Goal: Transaction & Acquisition: Subscribe to service/newsletter

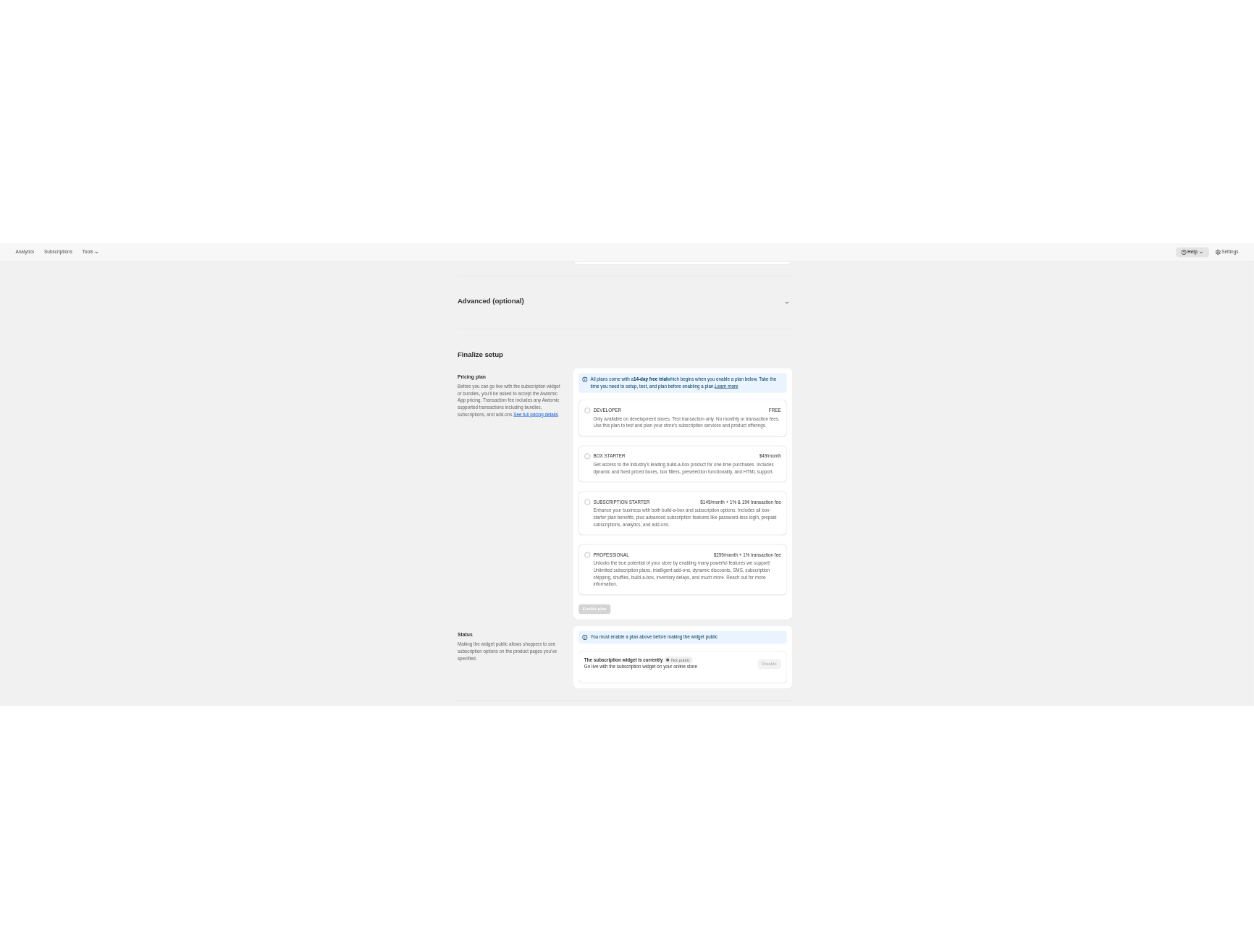
scroll to position [784, 0]
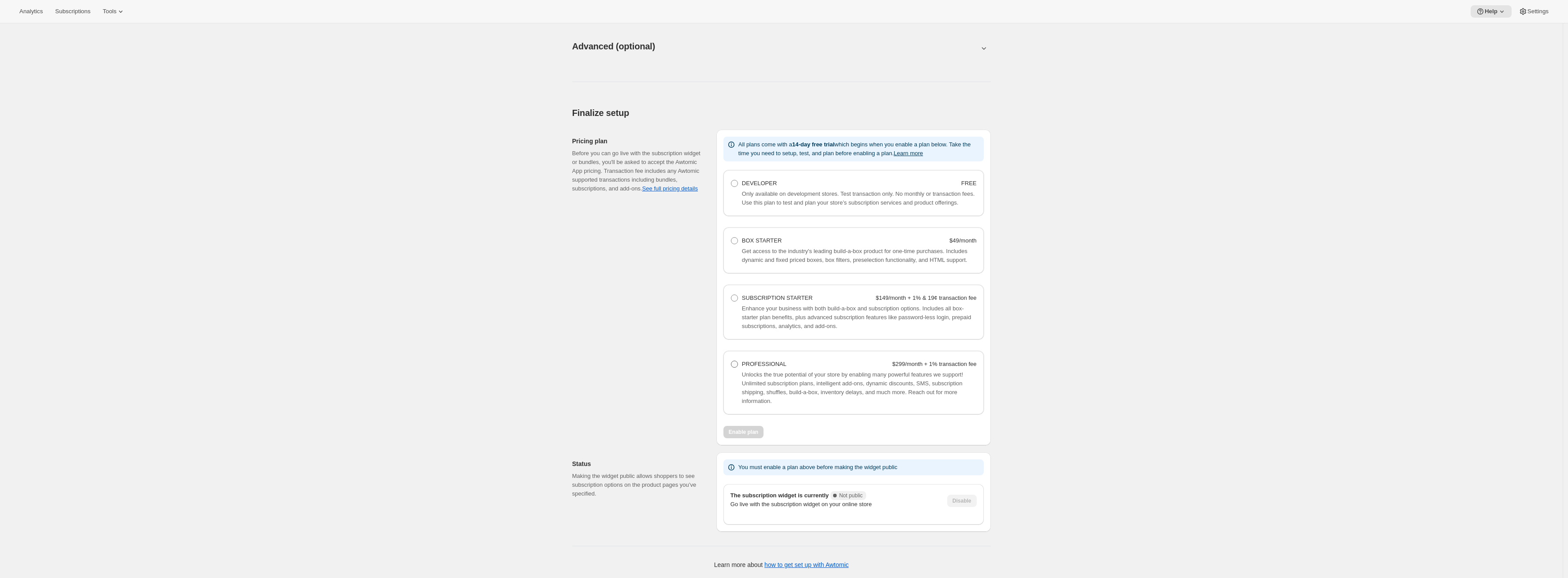
click at [763, 370] on label "PROFESSIONAL $299/month + 1% transaction fee" at bounding box center [853, 364] width 247 height 12
click at [732, 361] on Professional "PROFESSIONAL $299/month + 1% transaction fee" at bounding box center [731, 361] width 1 height 1
radio Professional "true"
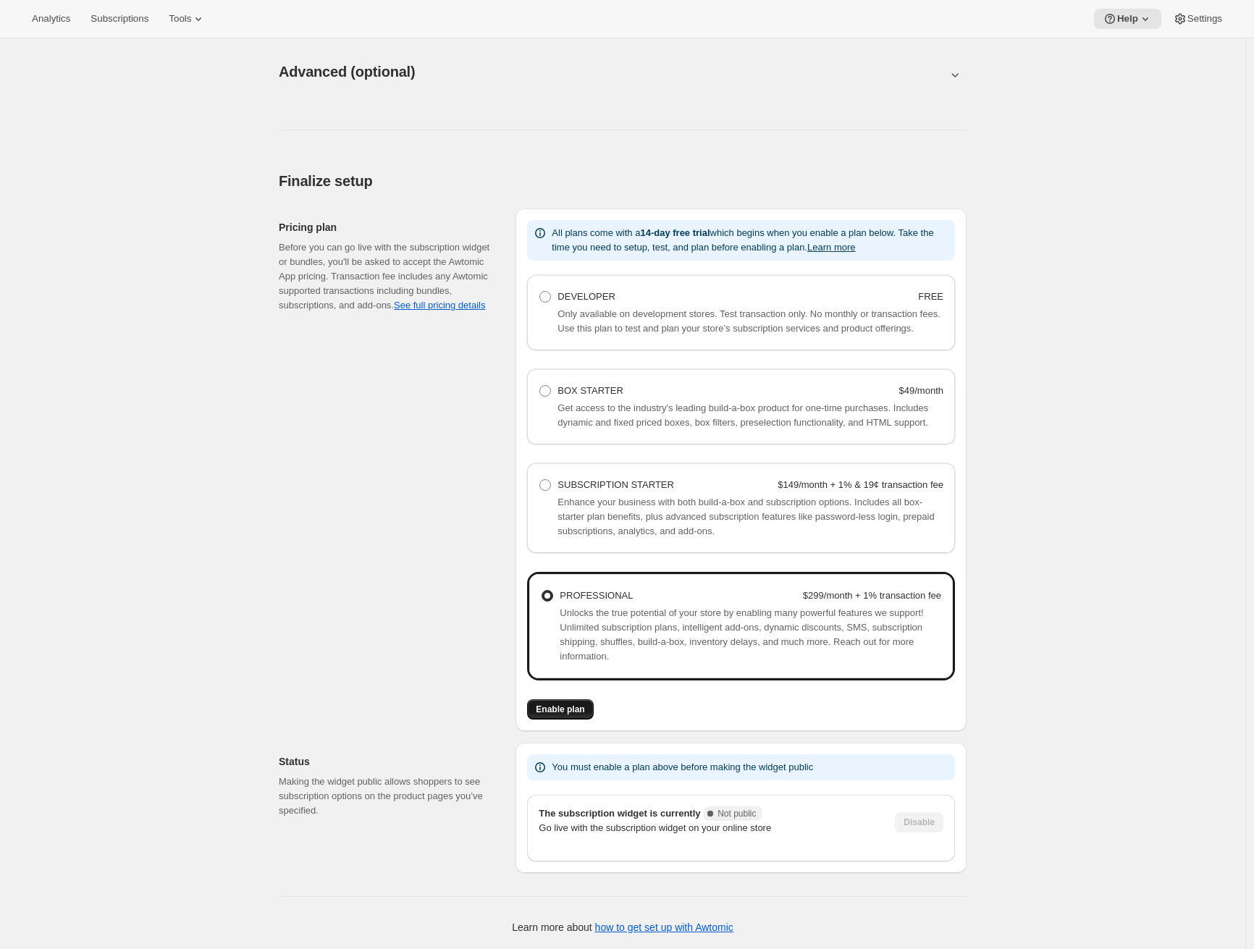
click at [560, 719] on button "Enable plan" at bounding box center [560, 709] width 66 height 20
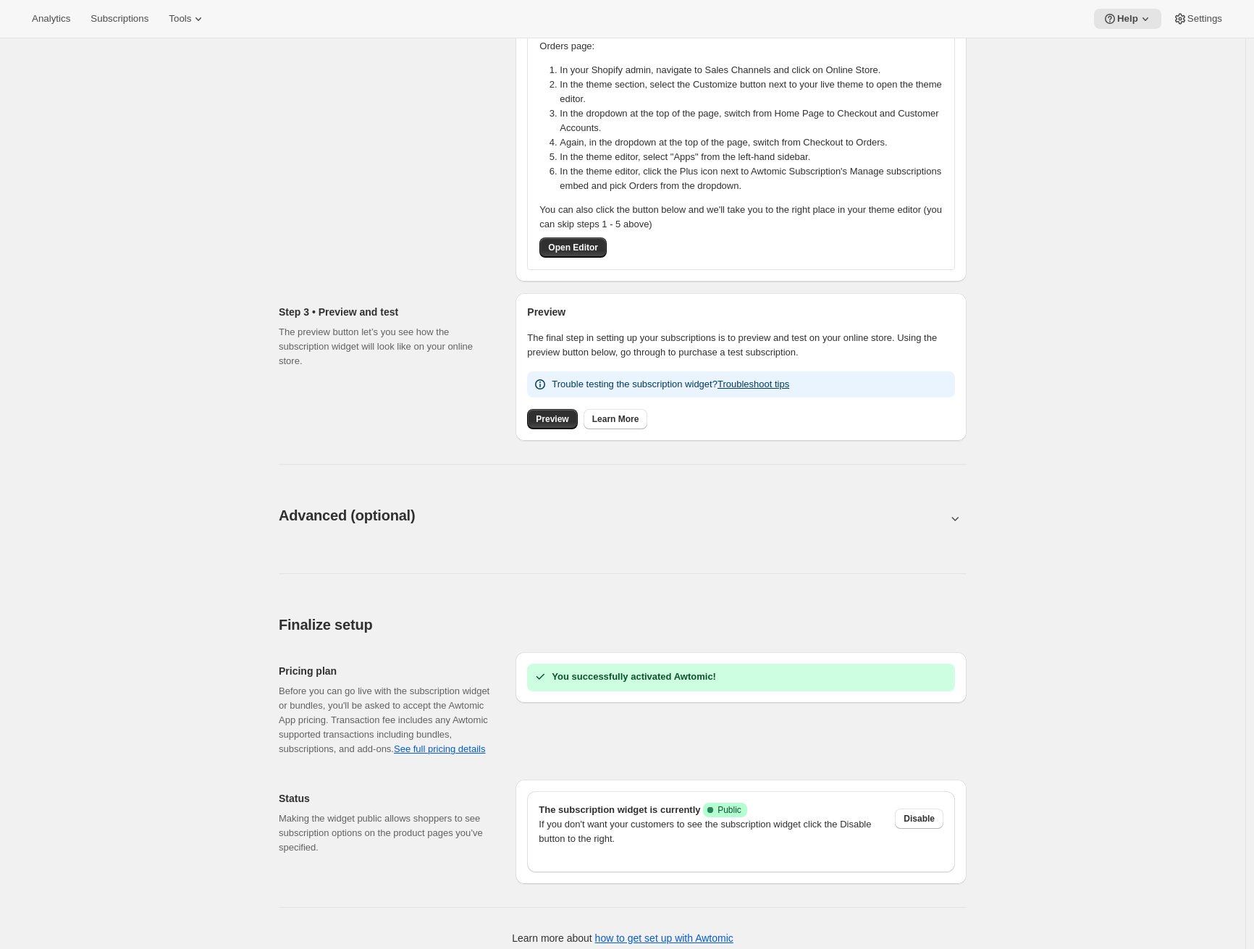
scroll to position [341, 0]
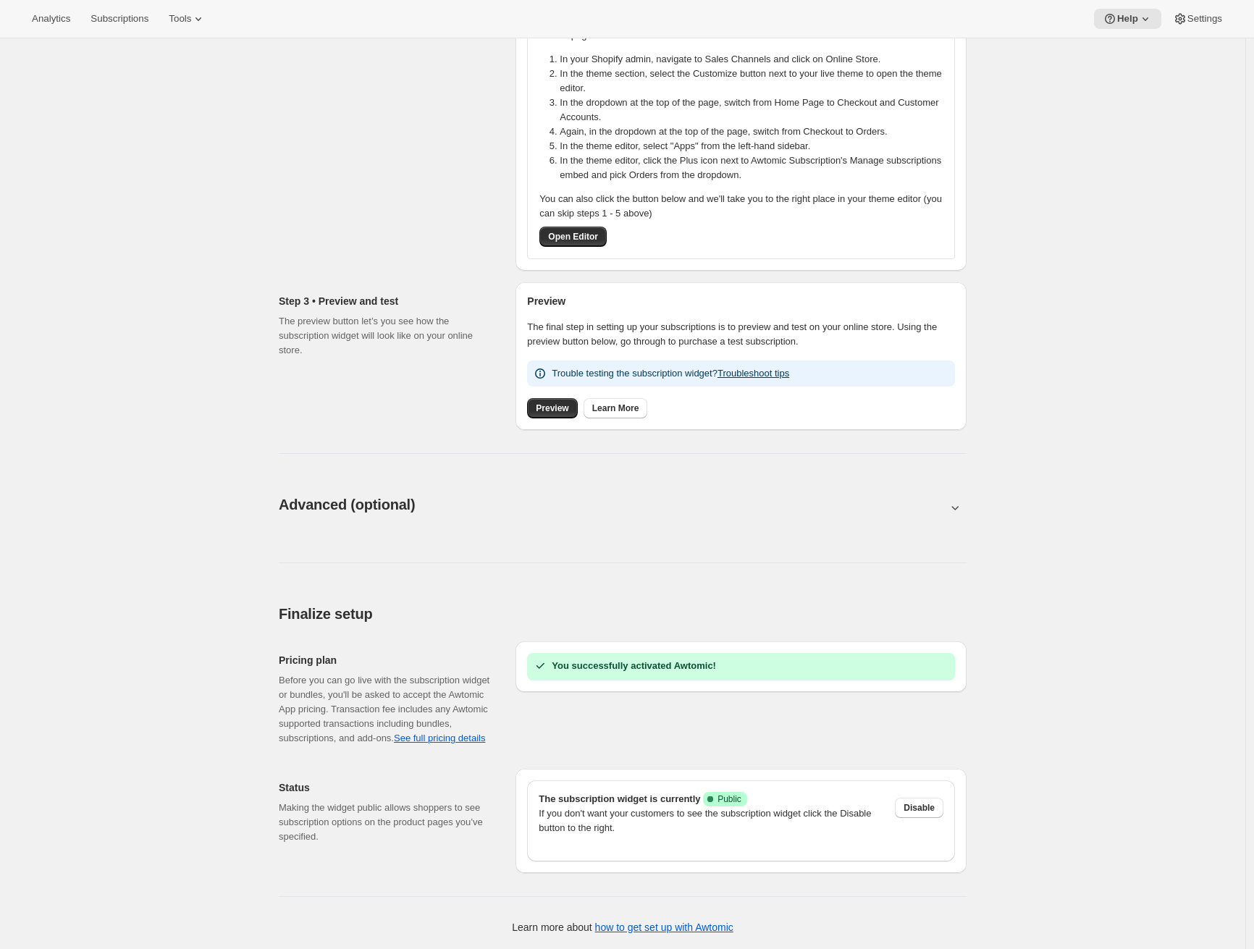
click at [112, 767] on div "Basic setup. This page is ready Basic setup Step 1 • Create subscription plan S…" at bounding box center [622, 330] width 1245 height 1237
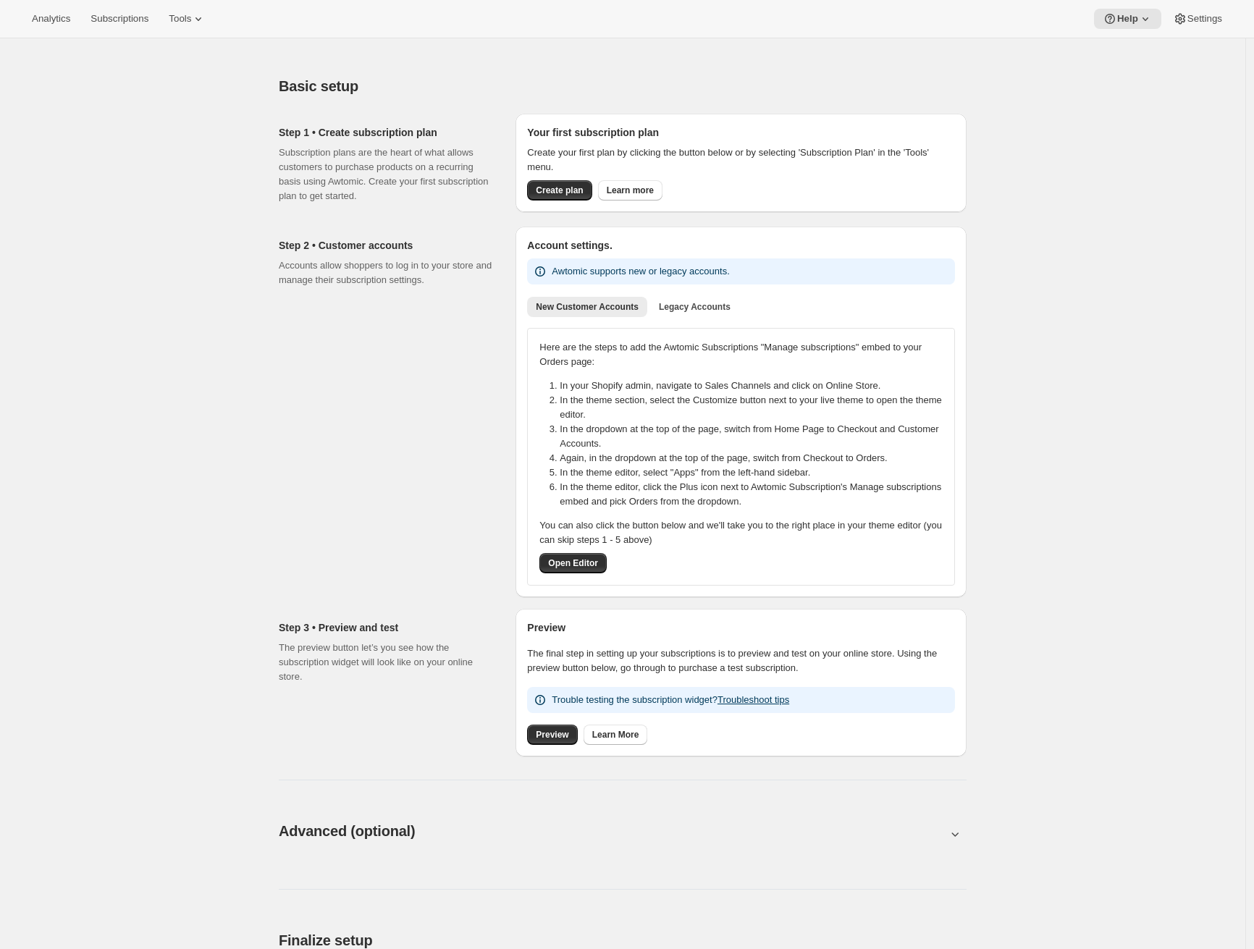
scroll to position [341, 0]
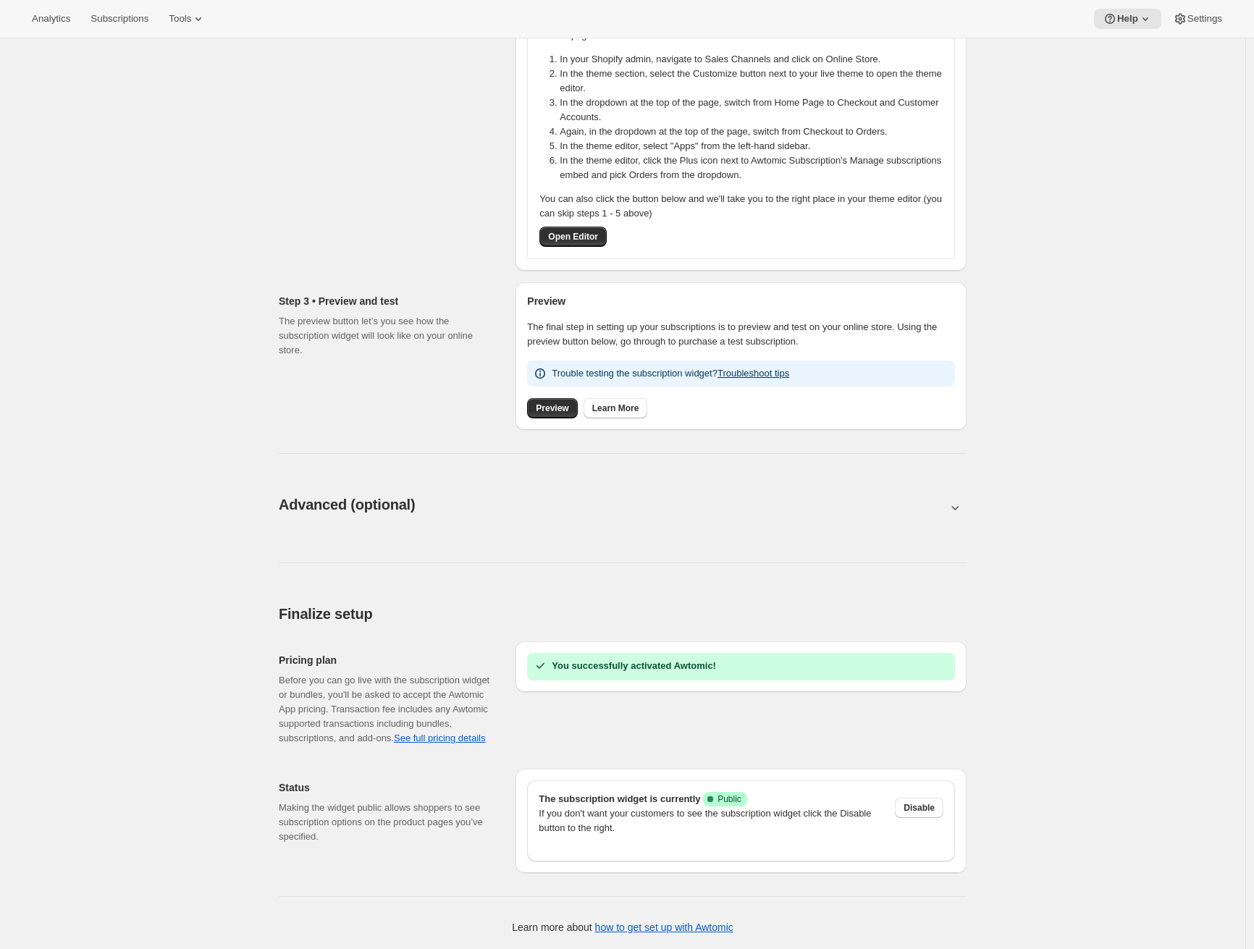
click at [768, 540] on div "Power features These additional custom settings supercharge your business. Cont…" at bounding box center [623, 551] width 688 height 24
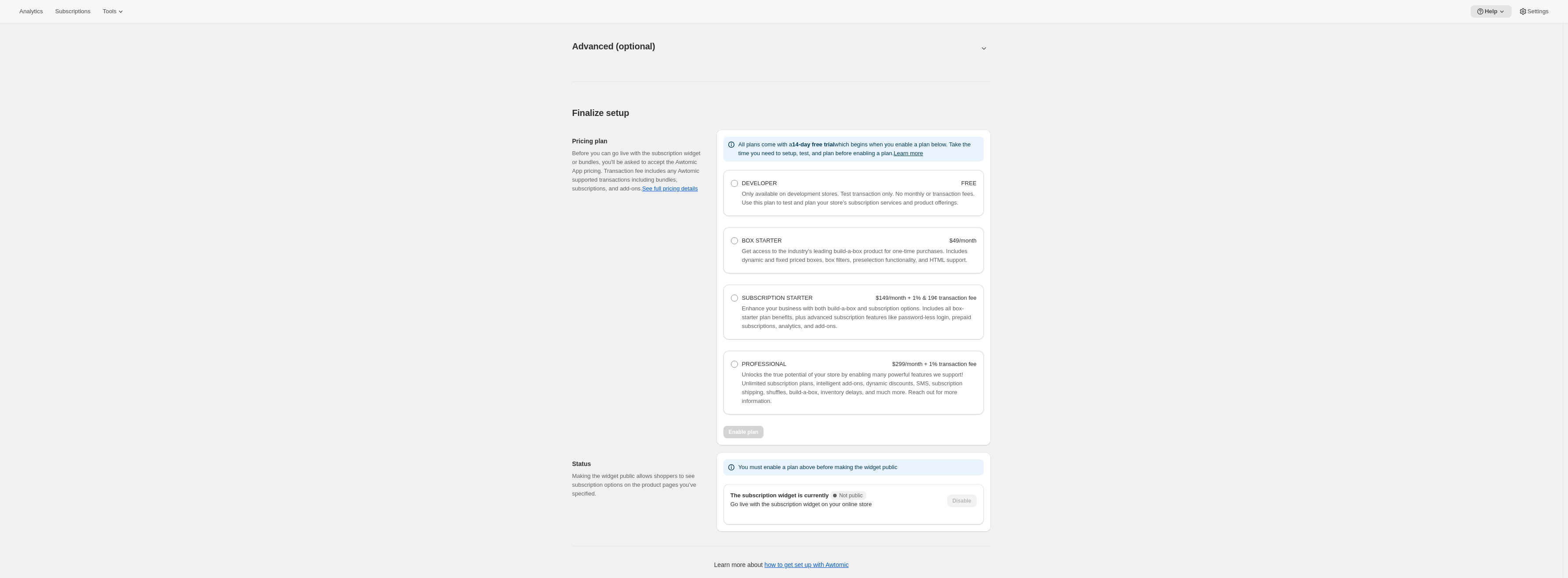
scroll to position [472, 0]
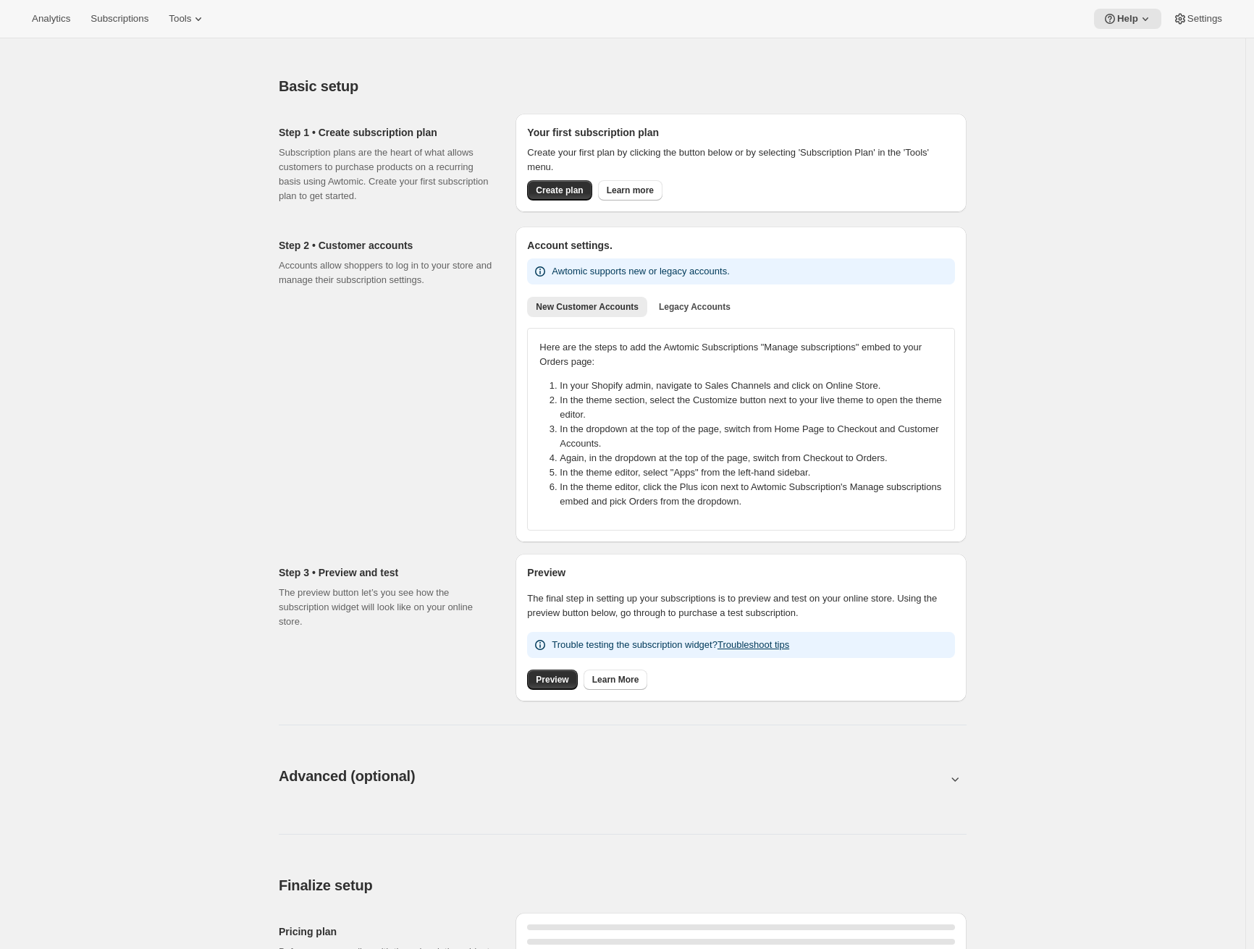
scroll to position [269, 0]
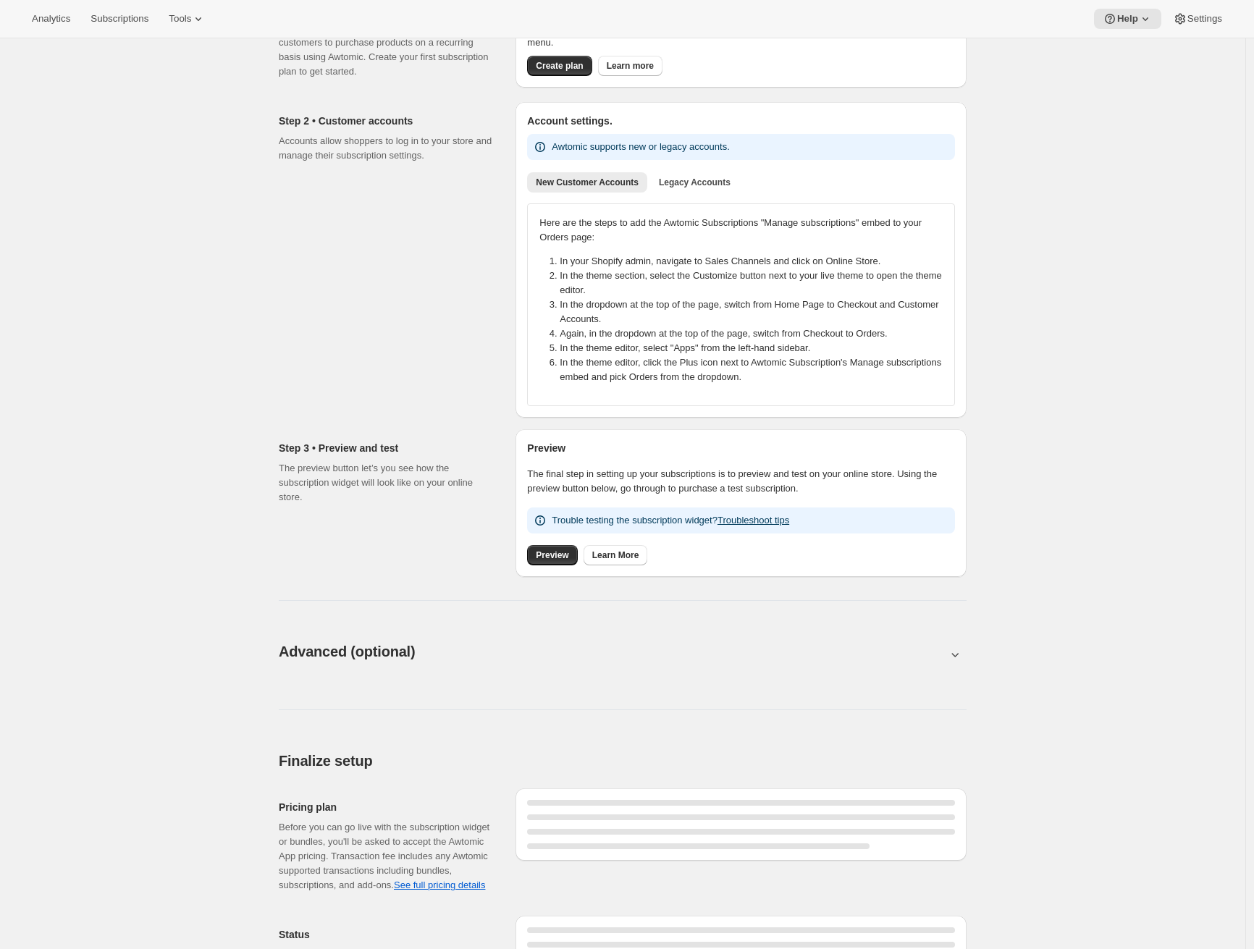
scroll to position [269, 0]
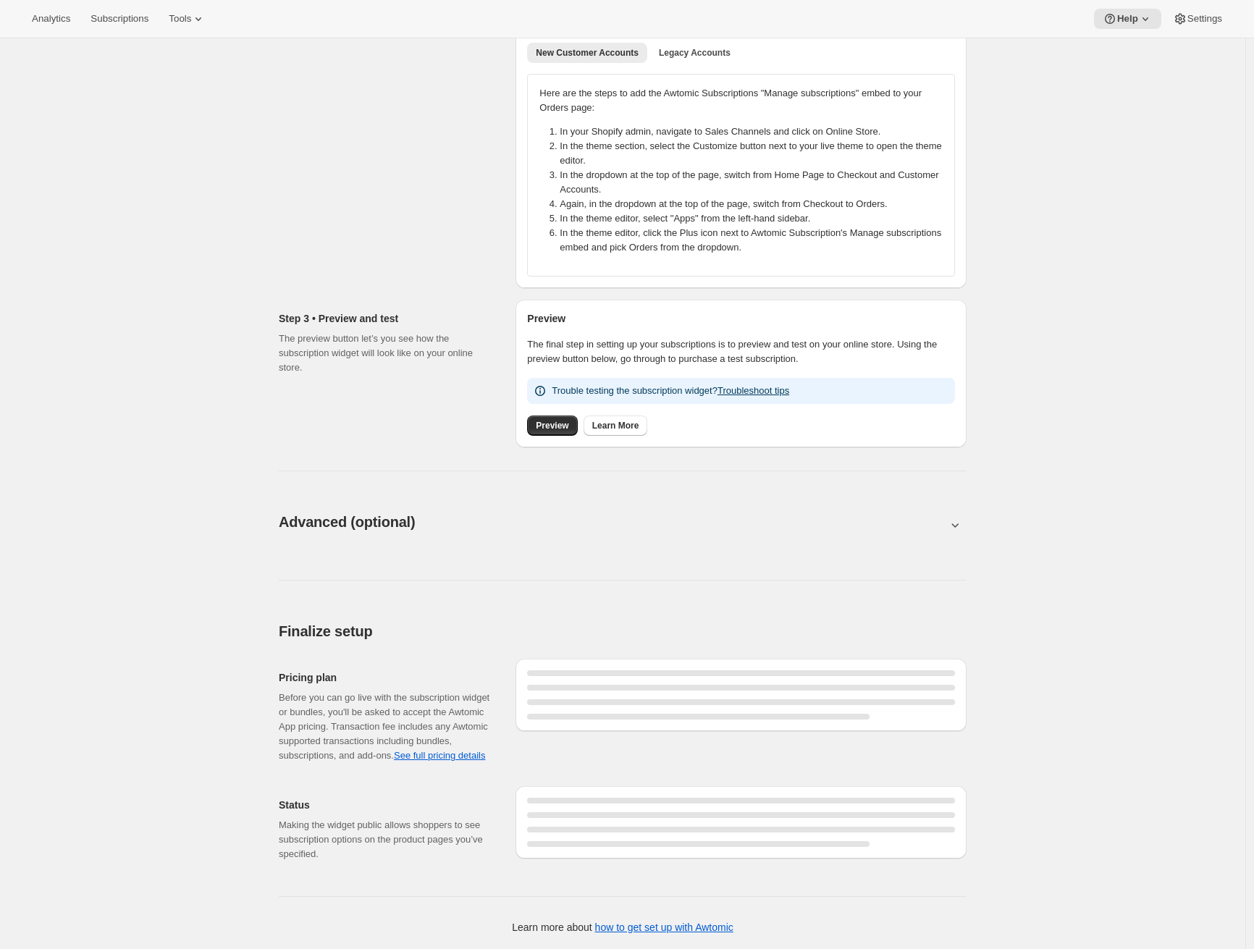
click at [950, 517] on button at bounding box center [623, 525] width 688 height 16
type input "<div style="text-align: center"> <hr> <br/><h3>Having issues managing your subs…"
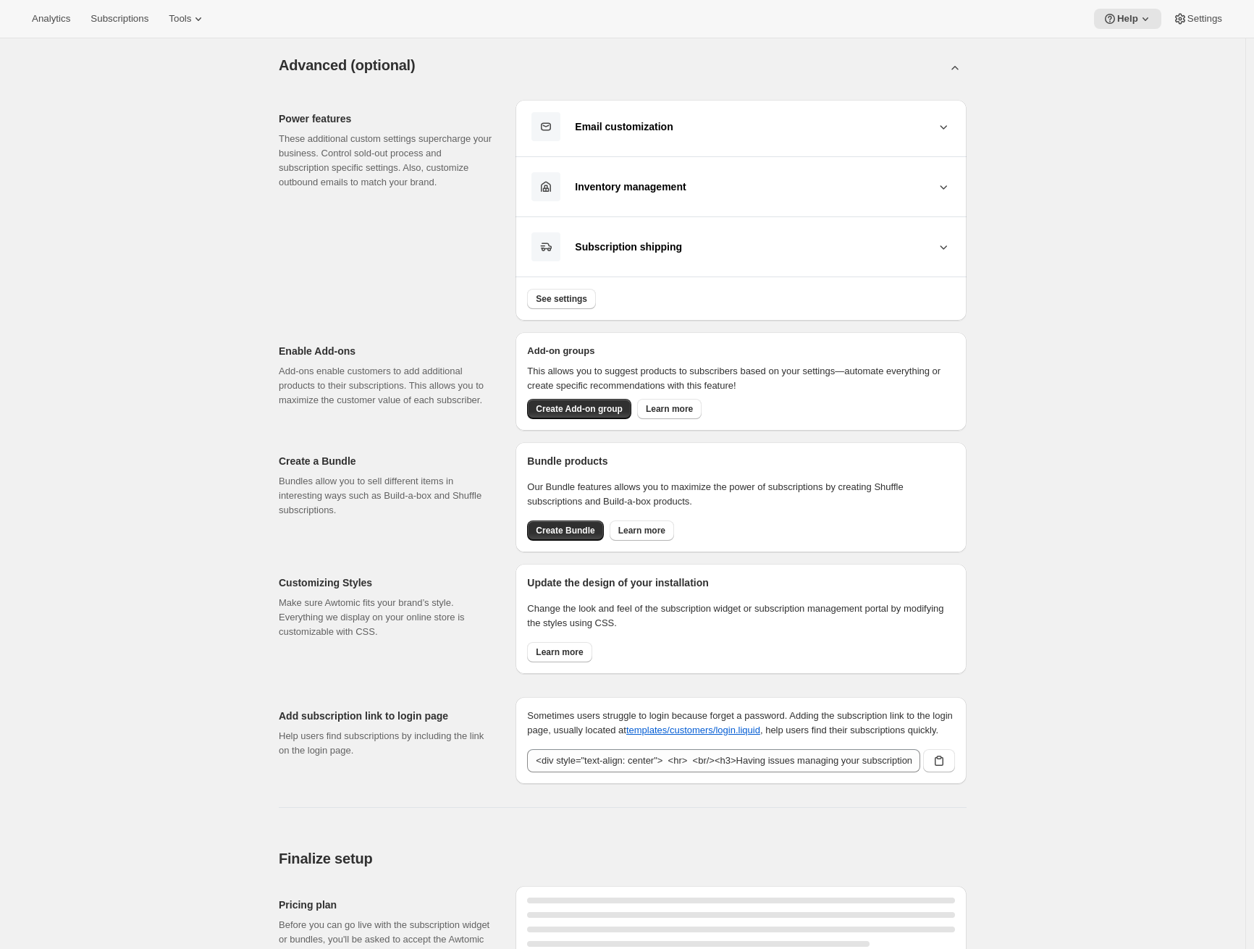
scroll to position [970, 0]
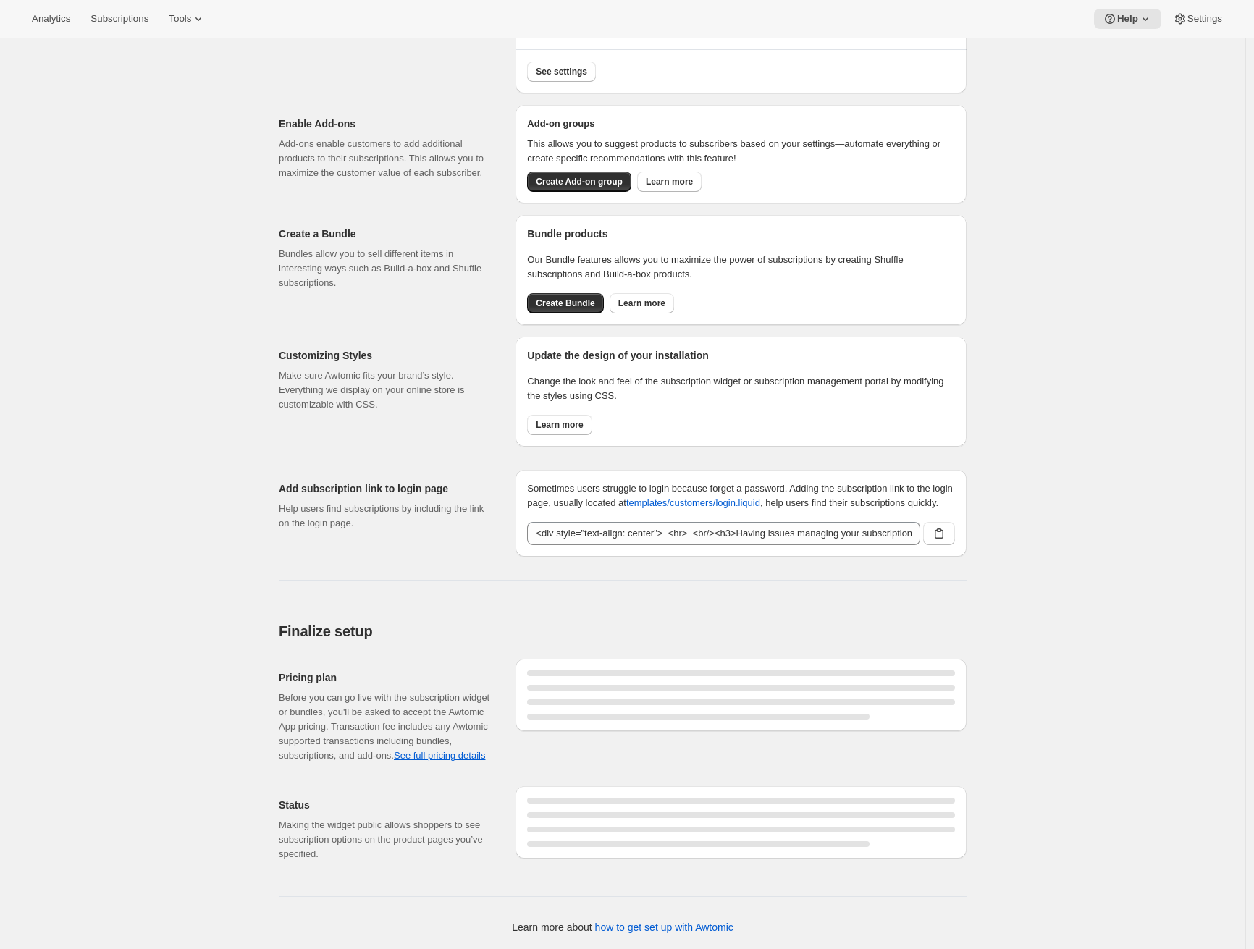
drag, startPoint x: 4, startPoint y: 146, endPoint x: 0, endPoint y: 111, distance: 34.9
click at [4, 145] on div "Basic setup. This page is ready Basic setup Step 1 • Create subscription plan S…" at bounding box center [622, 24] width 1245 height 1849
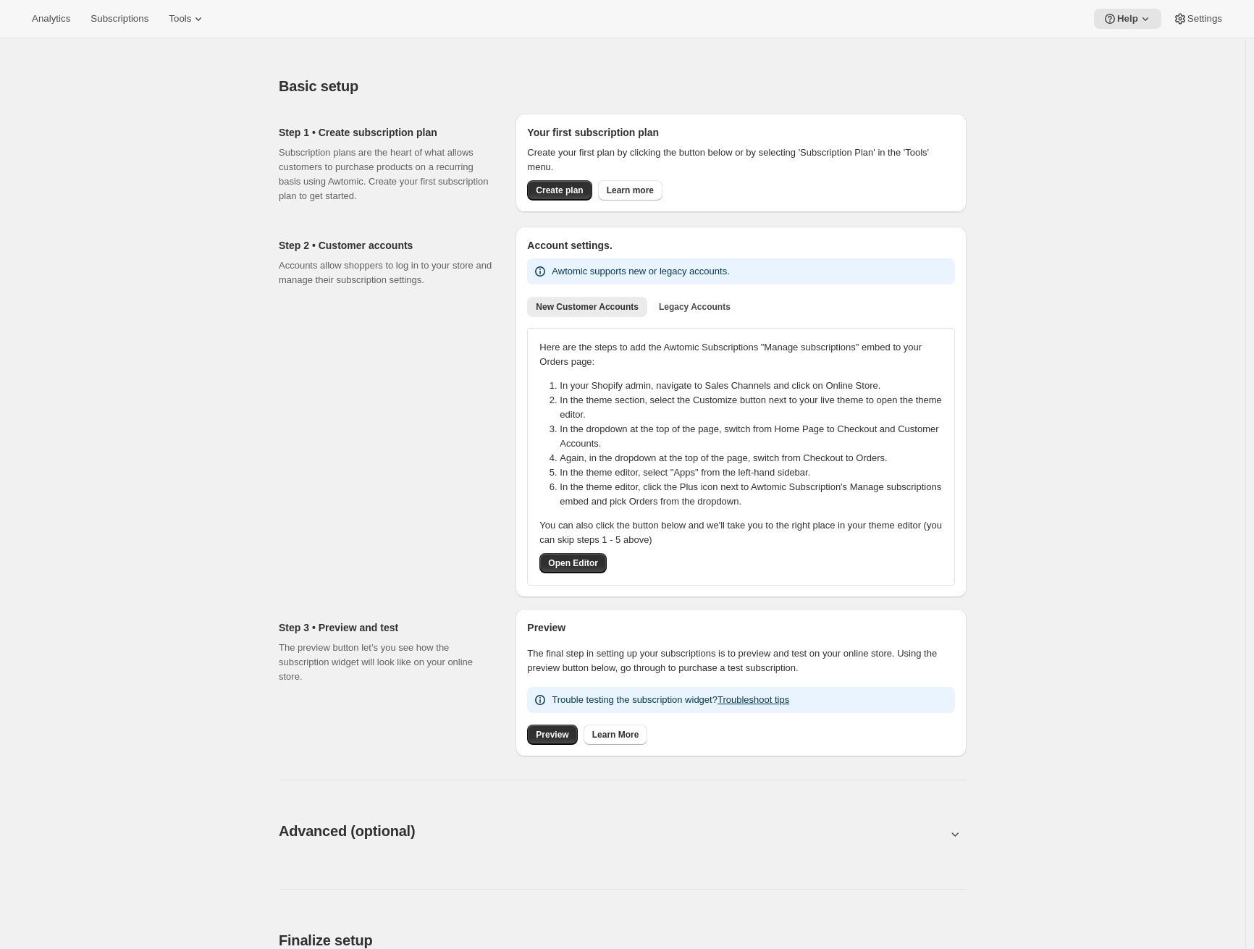
scroll to position [784, 0]
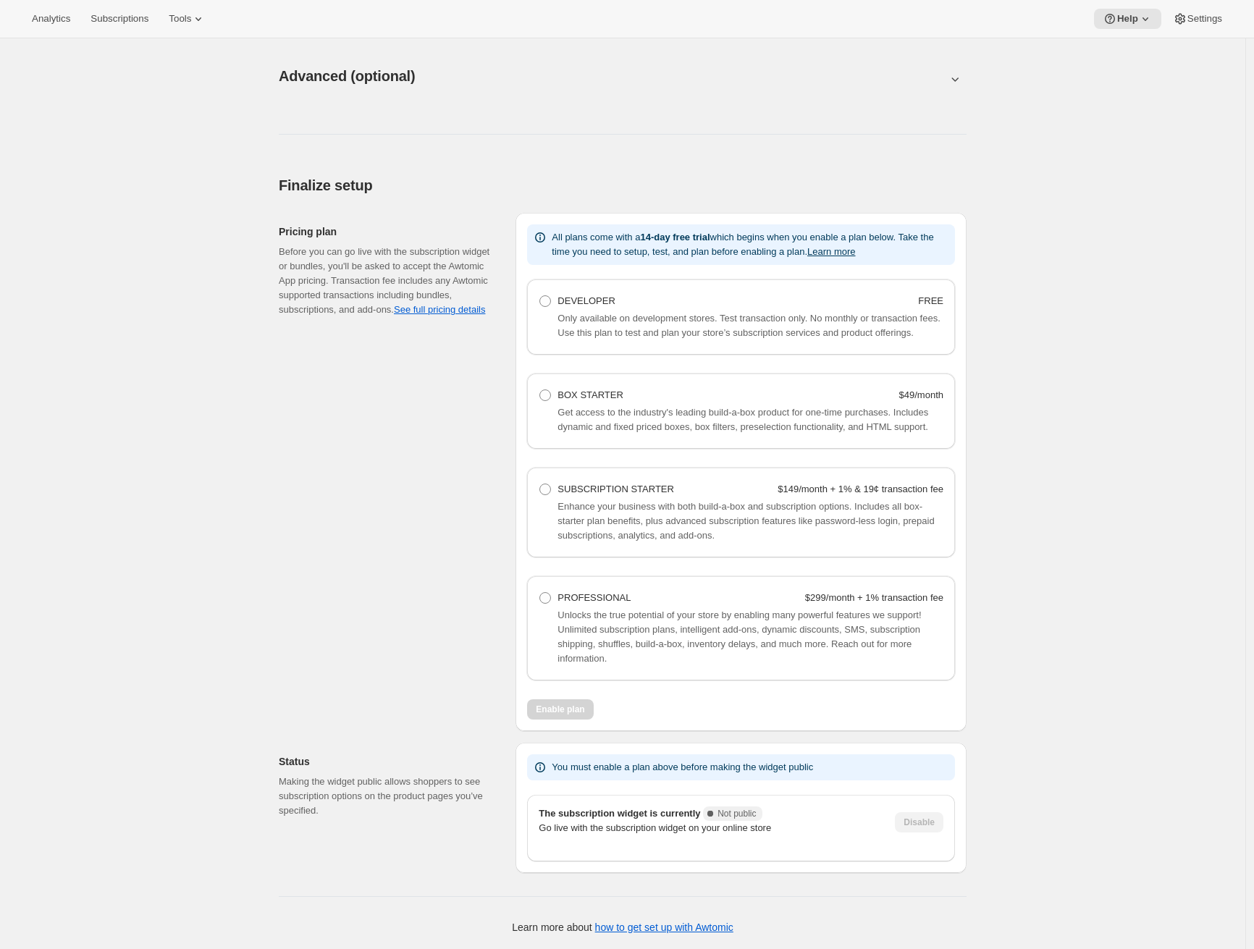
click at [646, 611] on span "Unlocks the true potential of your store by enabling many powerful features we …" at bounding box center [738, 636] width 363 height 54
click at [604, 587] on div "PROFESSIONAL $299/month + 1% transaction fee Unlocks the true potential of your…" at bounding box center [741, 628] width 428 height 104
click at [551, 598] on span at bounding box center [545, 598] width 12 height 12
click at [540, 593] on Professional "PROFESSIONAL $299/month + 1% transaction fee" at bounding box center [539, 592] width 1 height 1
radio Professional "true"
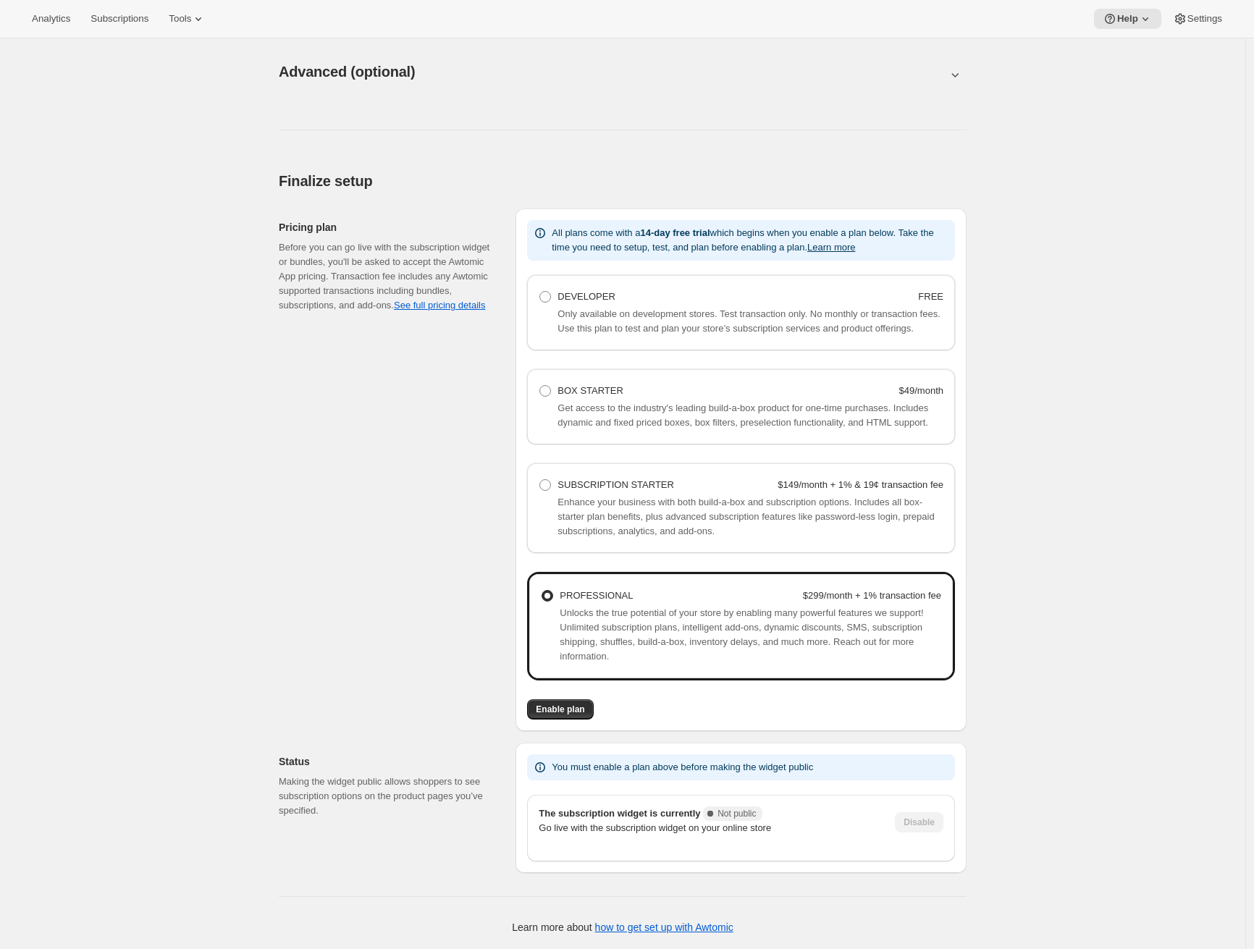
click at [570, 715] on span "Enable plan" at bounding box center [560, 710] width 48 height 12
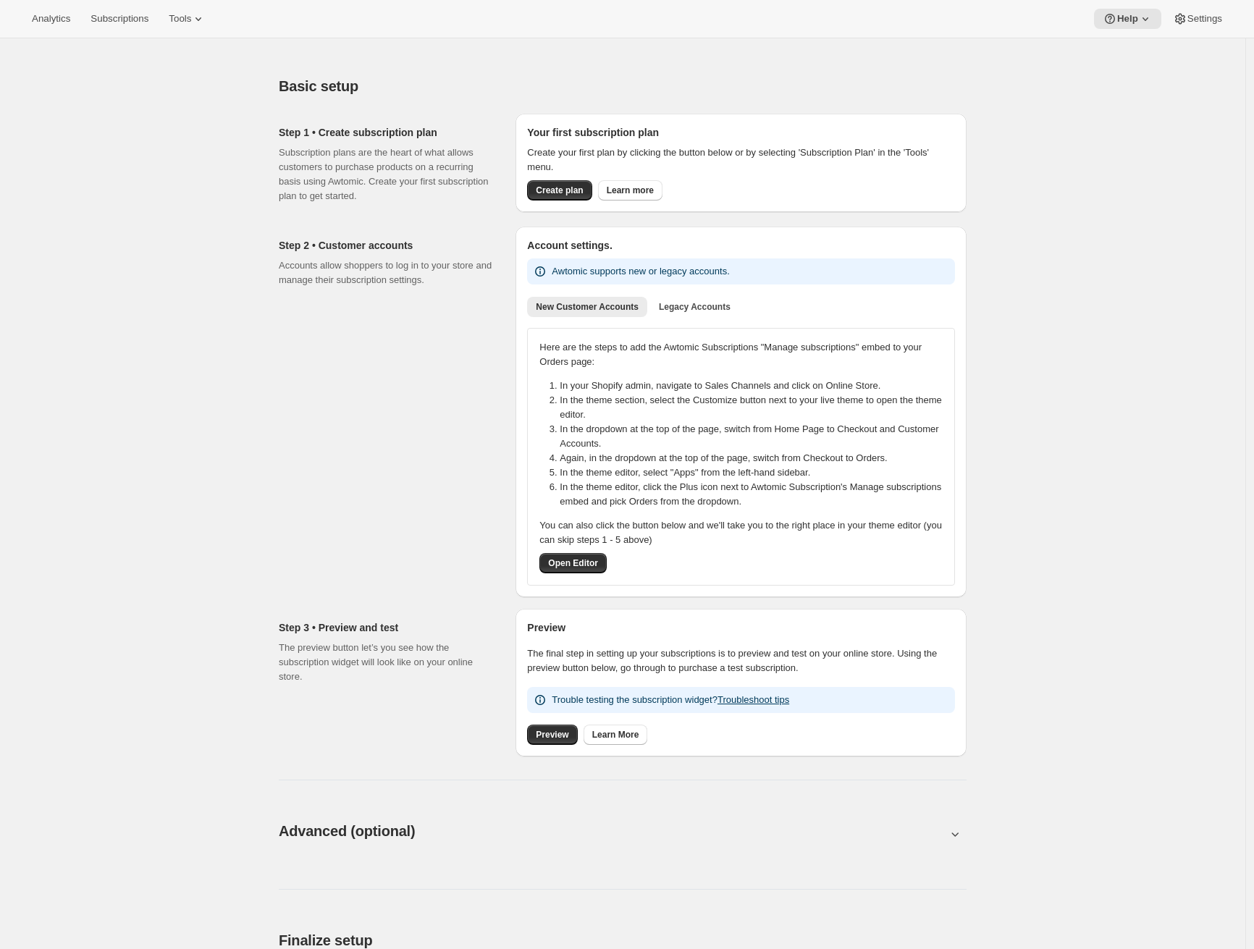
scroll to position [341, 0]
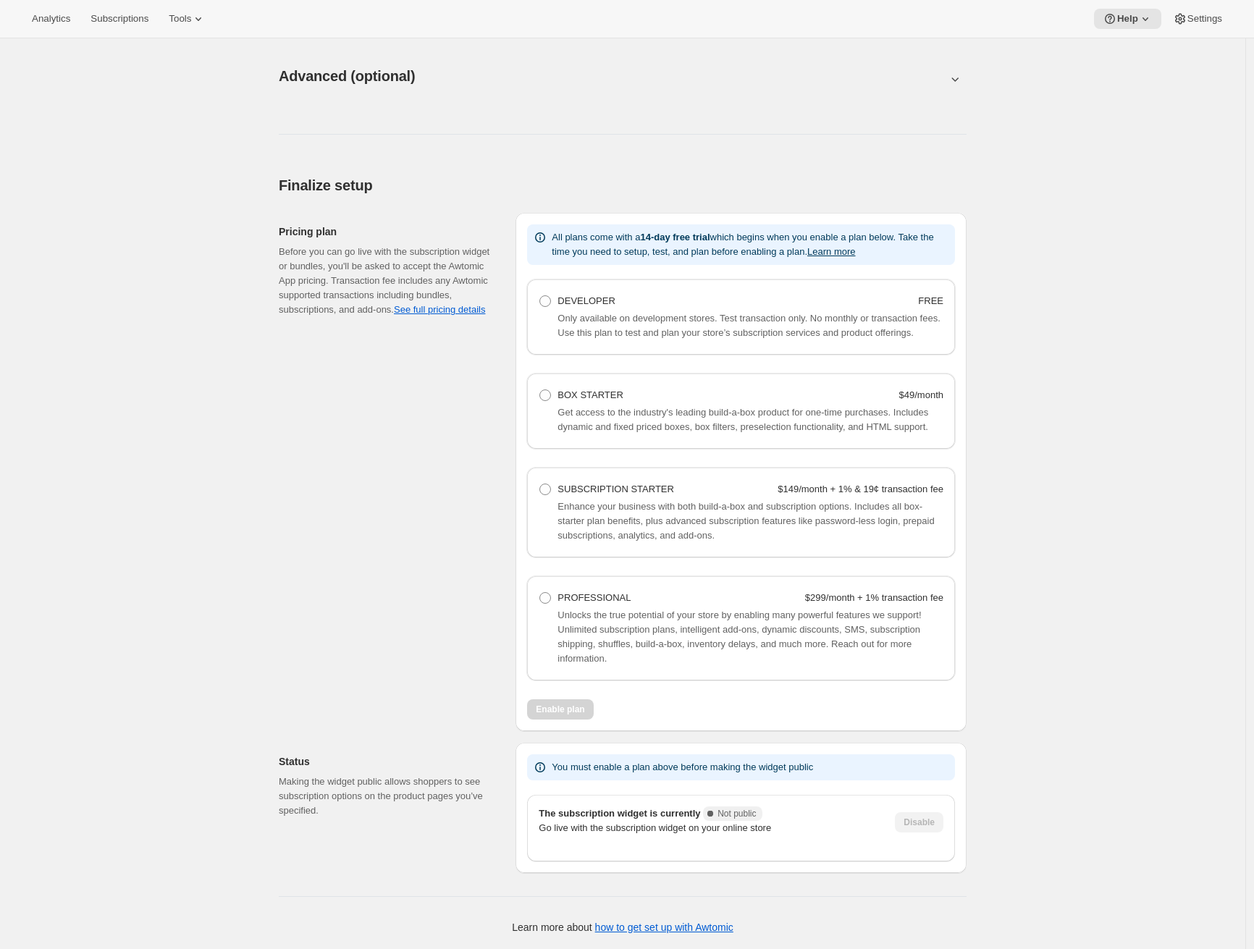
click at [630, 583] on div "PROFESSIONAL $299/month + 1% transaction fee Unlocks the true potential of your…" at bounding box center [741, 628] width 428 height 104
click at [614, 596] on span "PROFESSIONAL" at bounding box center [593, 597] width 73 height 11
click at [540, 593] on Professional "PROFESSIONAL $299/month + 1% transaction fee" at bounding box center [539, 592] width 1 height 1
radio Professional "true"
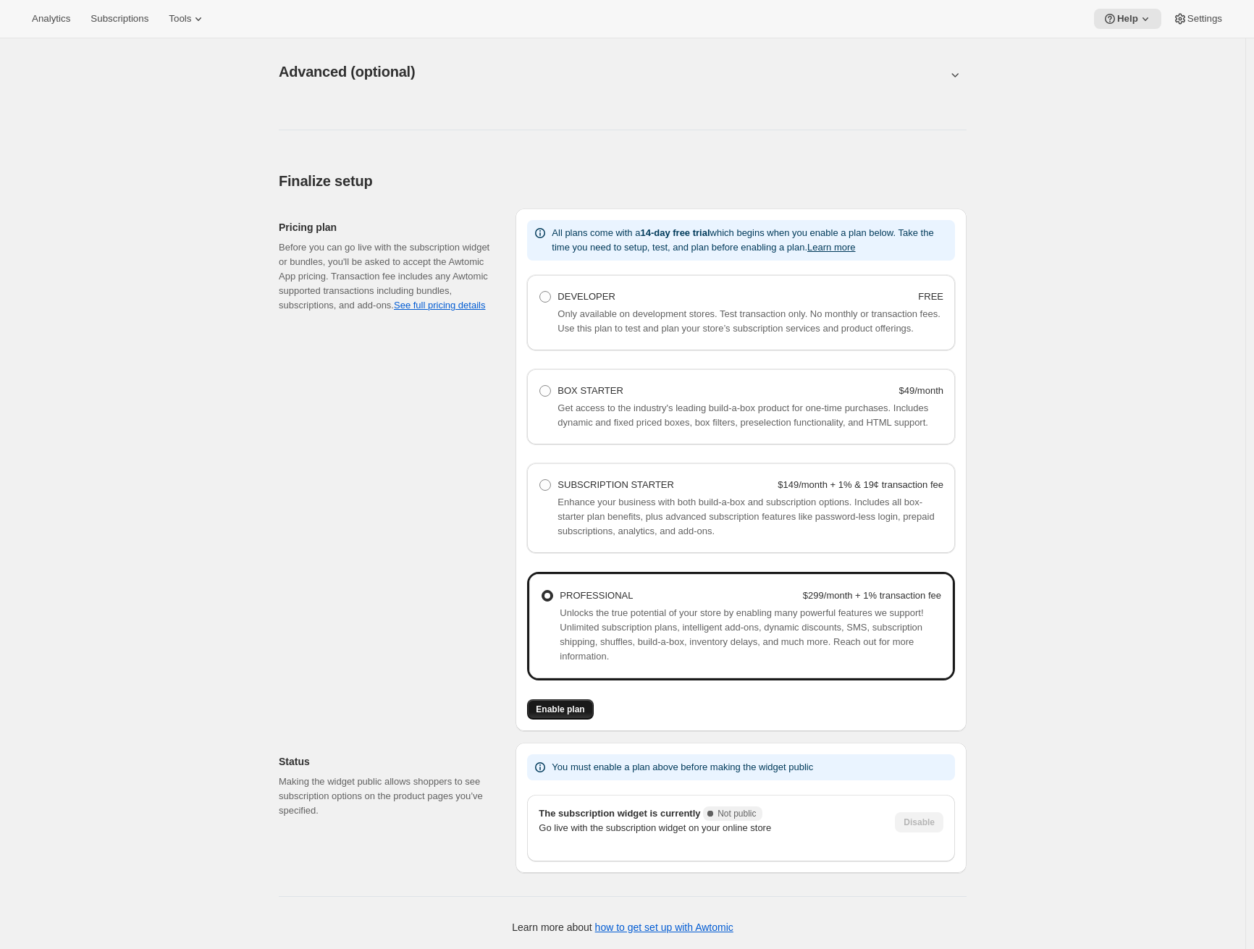
click at [546, 709] on span "Enable plan" at bounding box center [560, 710] width 48 height 12
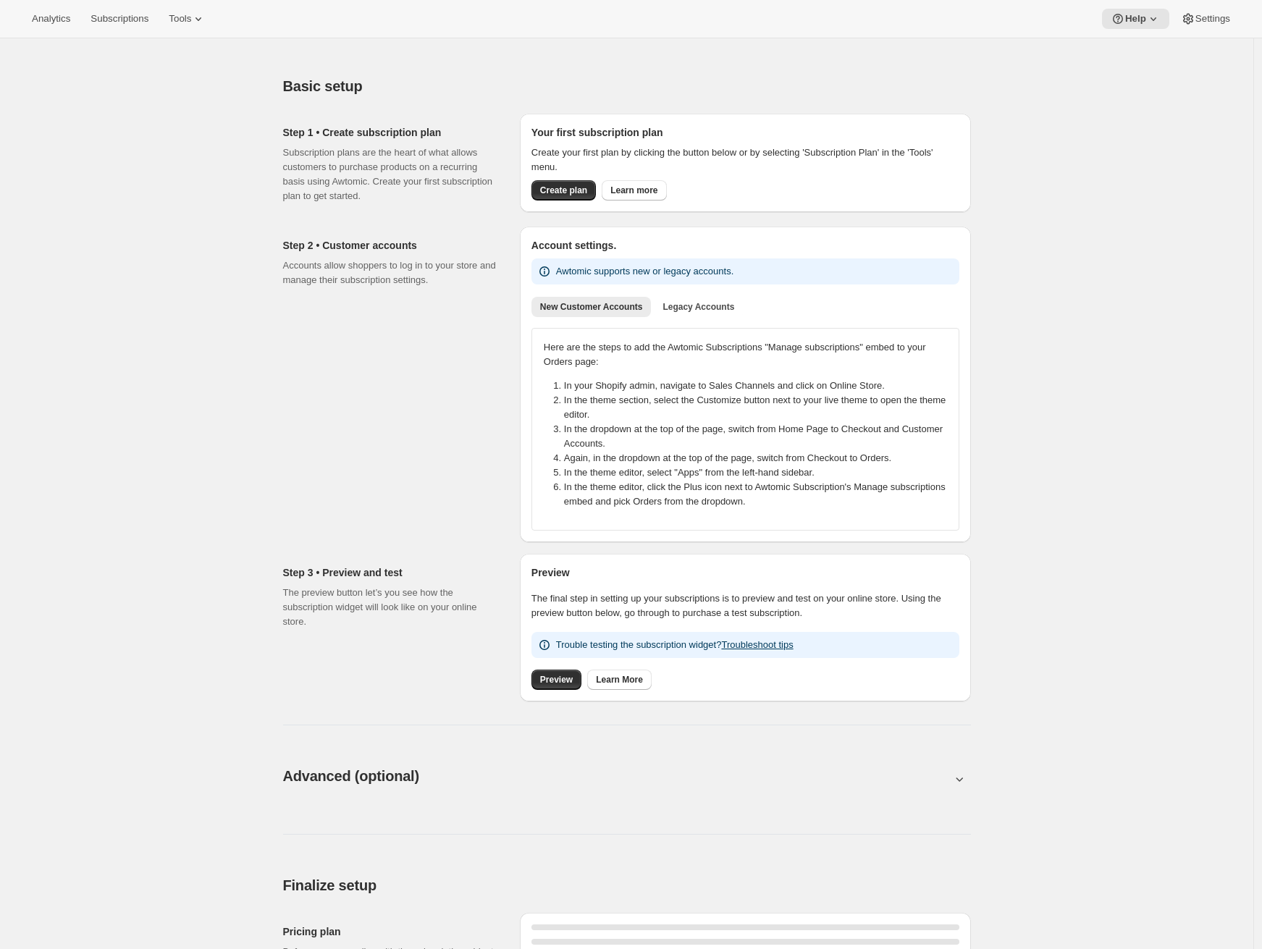
click at [751, 14] on div "Analytics Subscriptions Tools Help Settings" at bounding box center [631, 19] width 1262 height 38
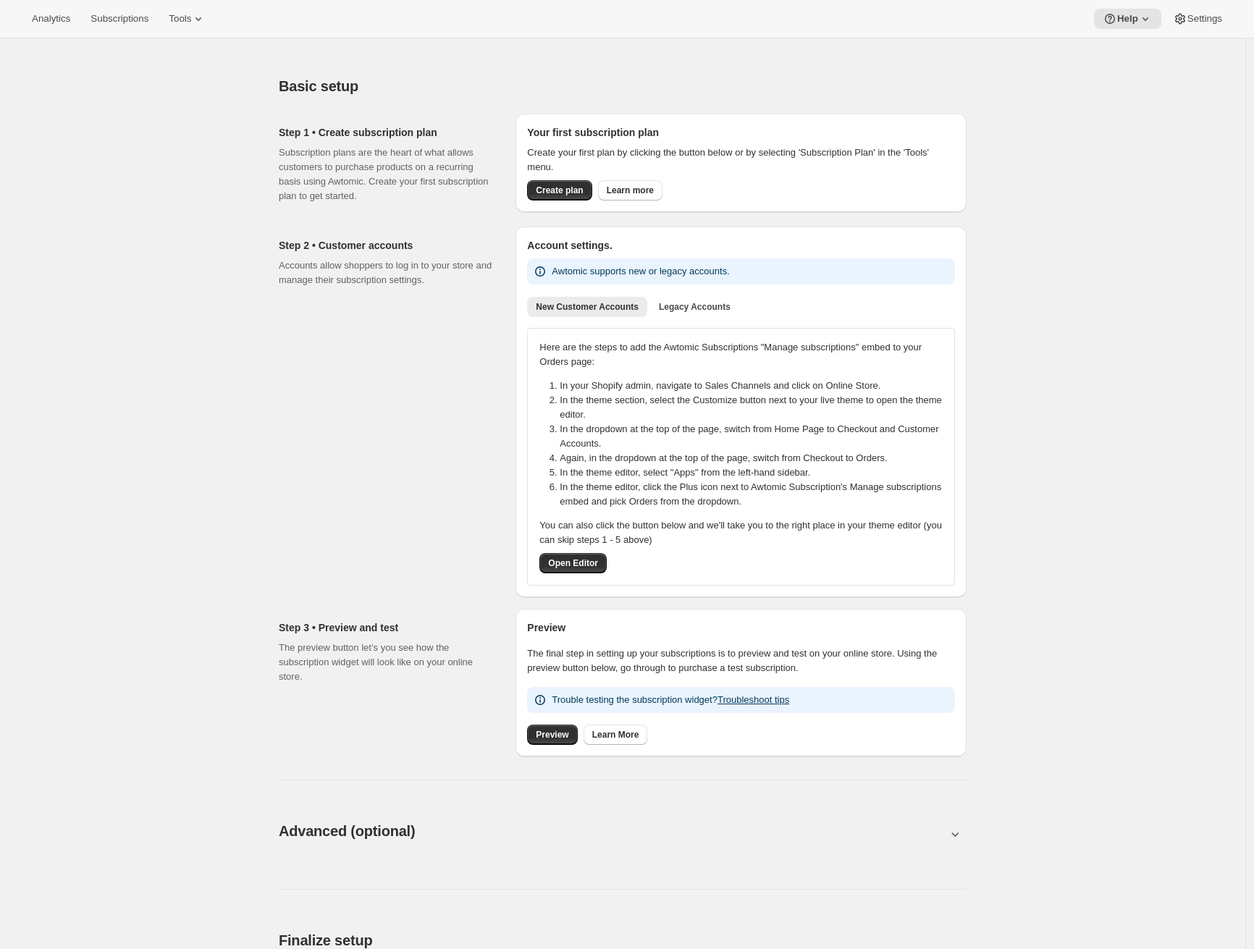
scroll to position [341, 0]
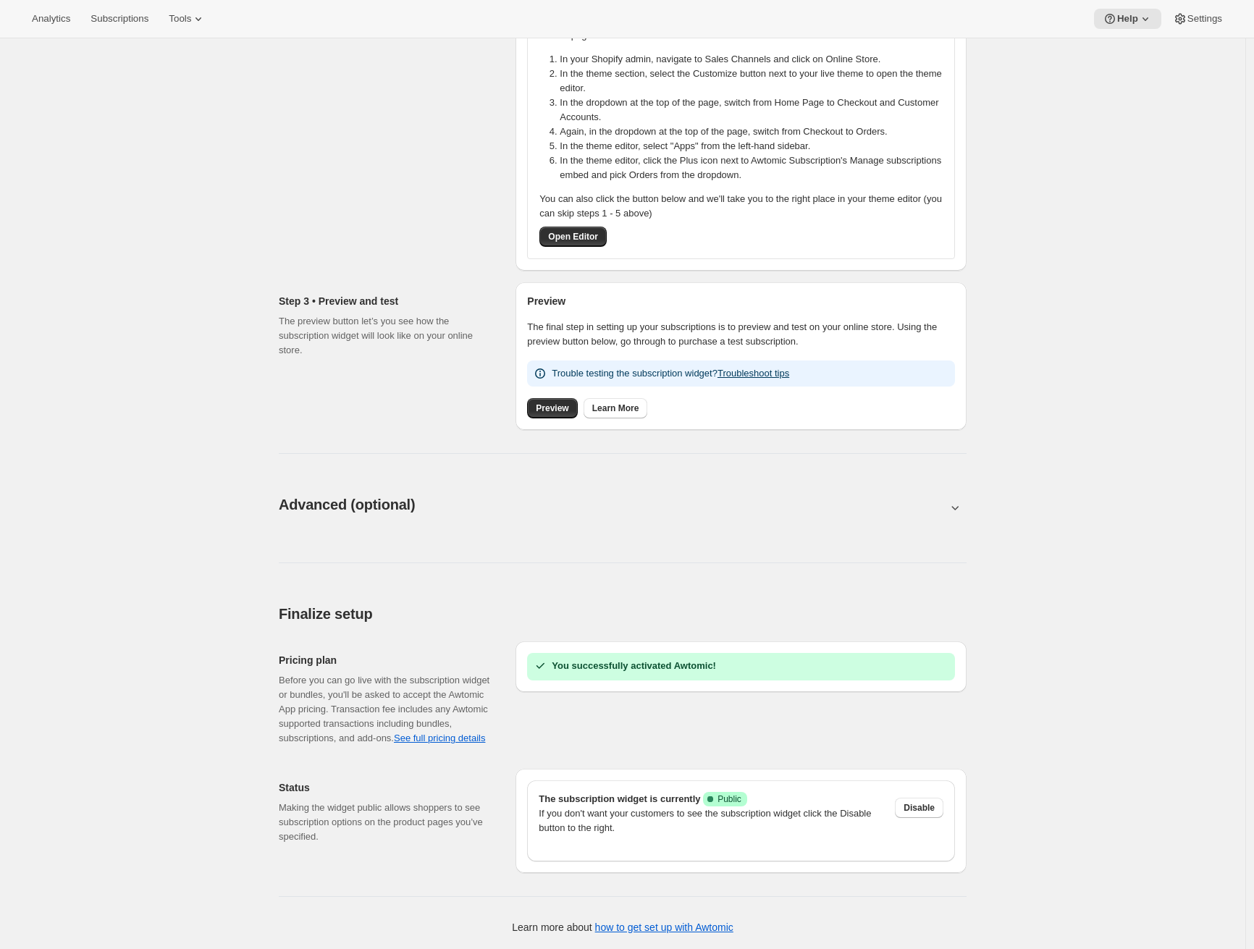
click at [612, 659] on h2 "You successfully activated Awtomic!" at bounding box center [634, 666] width 164 height 14
click at [613, 659] on h2 "You successfully activated Awtomic!" at bounding box center [634, 666] width 164 height 14
copy div "You successfully activated Awtomic!"
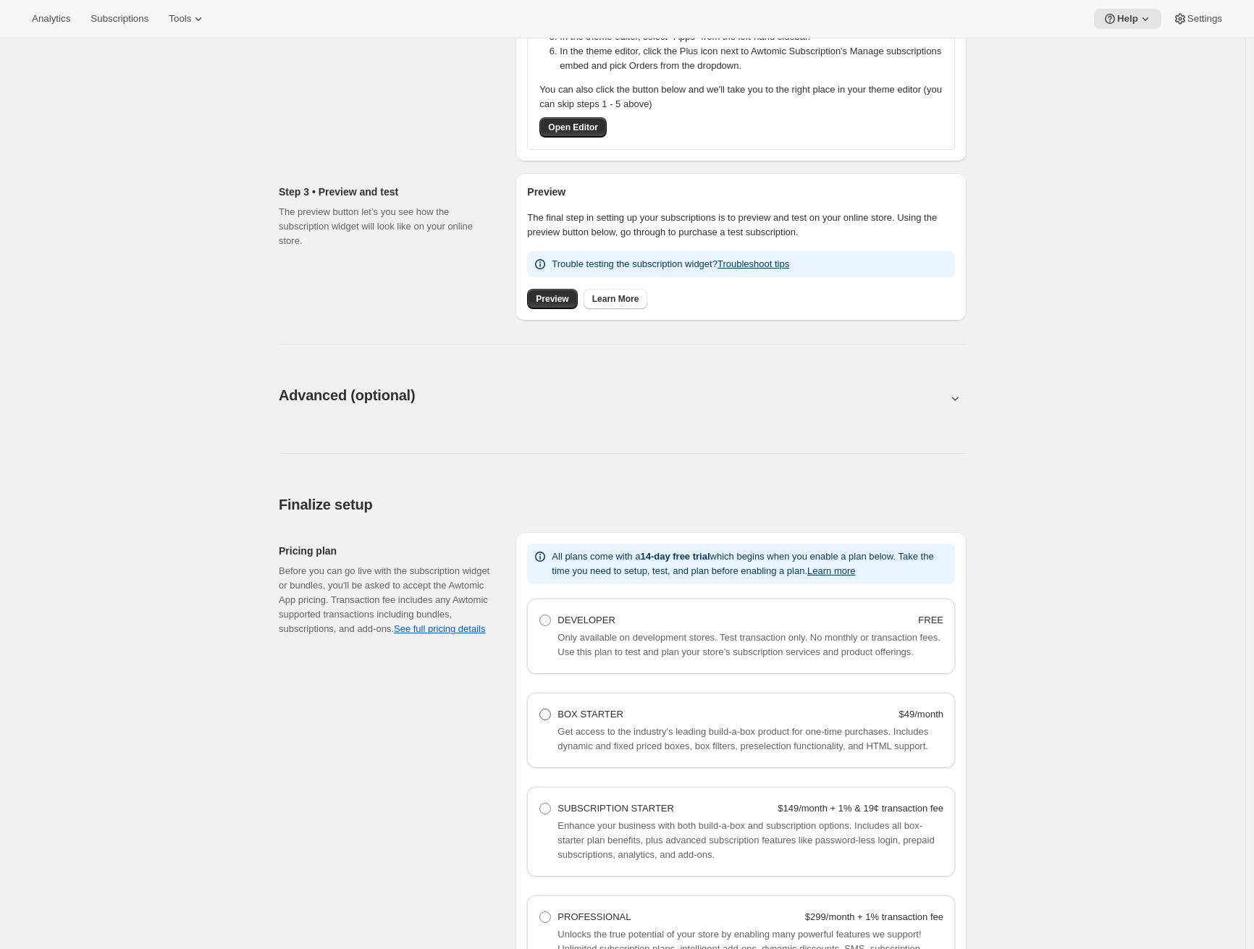
scroll to position [784, 0]
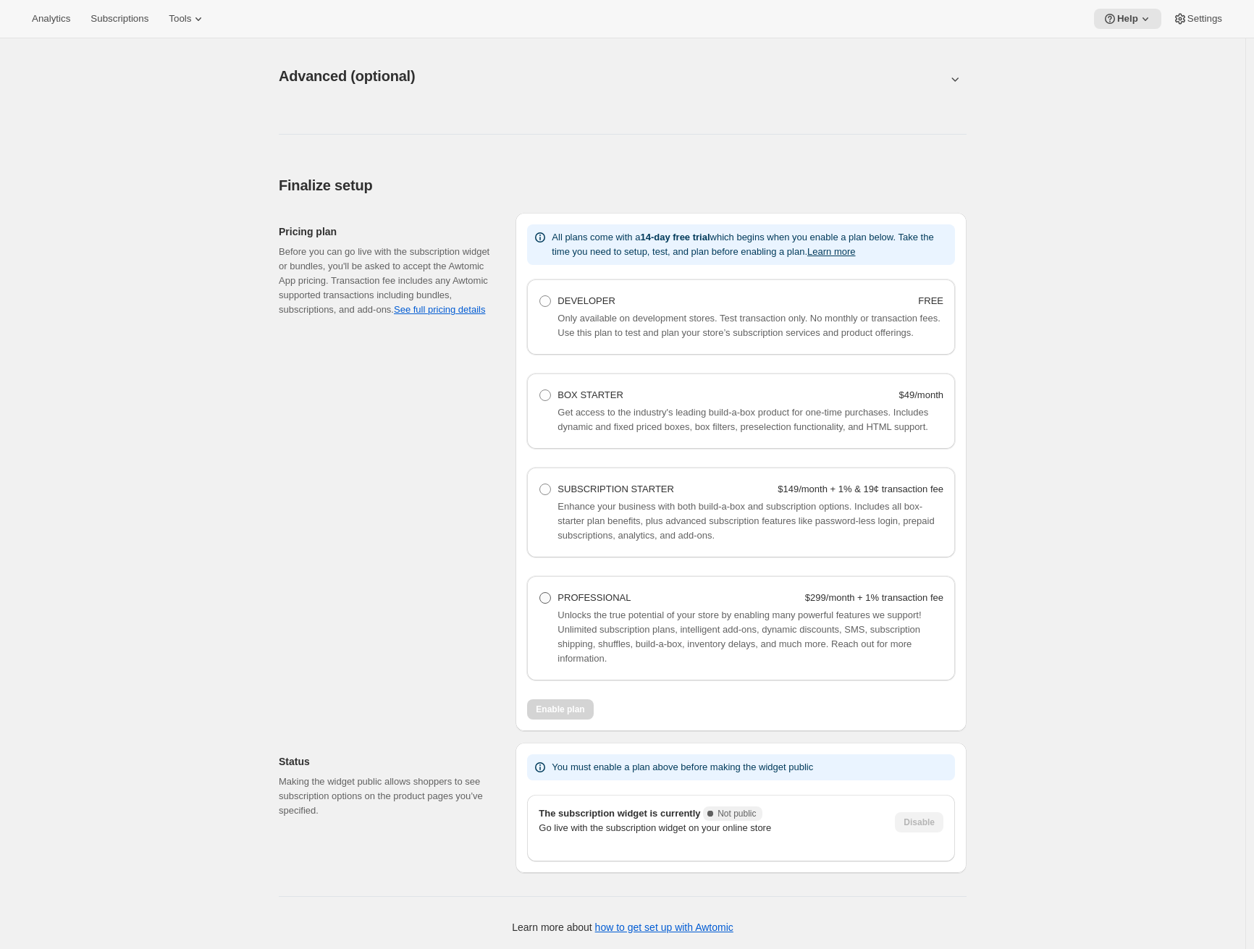
click at [604, 591] on div "PROFESSIONAL" at bounding box center [593, 598] width 73 height 14
click at [540, 592] on Professional "PROFESSIONAL $299/month + 1% transaction fee" at bounding box center [539, 592] width 1 height 1
radio Professional "true"
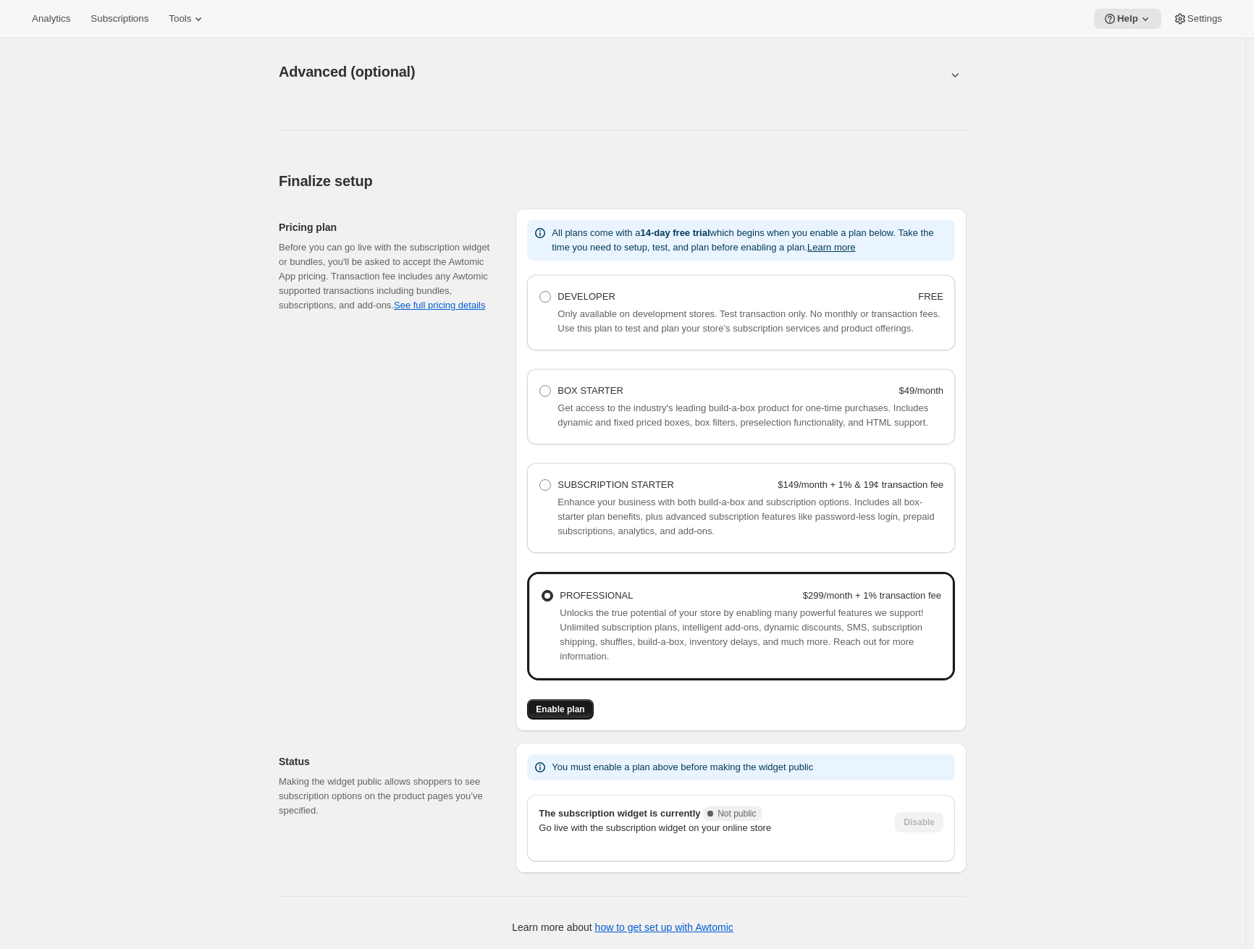
click at [567, 708] on span "Enable plan" at bounding box center [560, 710] width 48 height 12
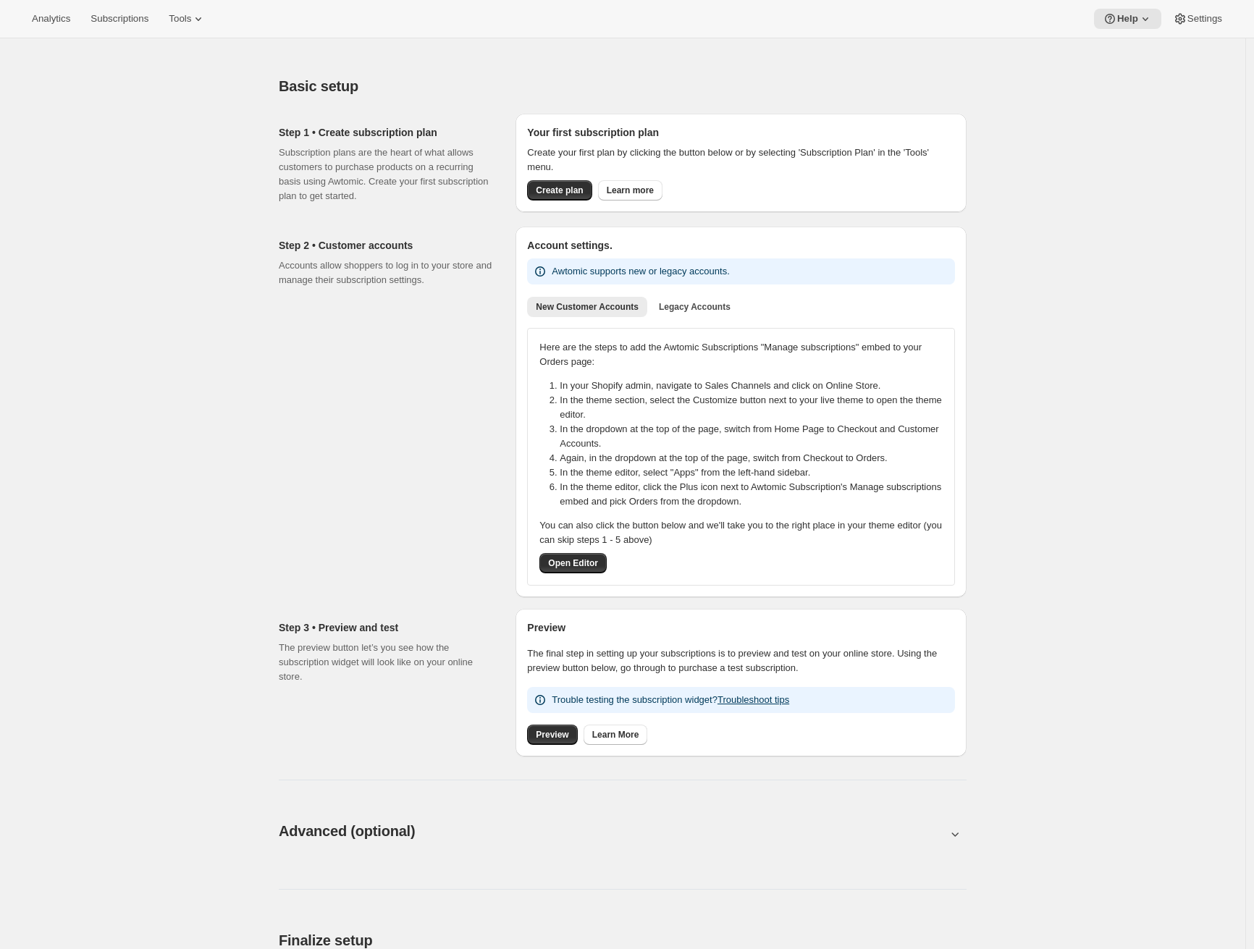
scroll to position [341, 0]
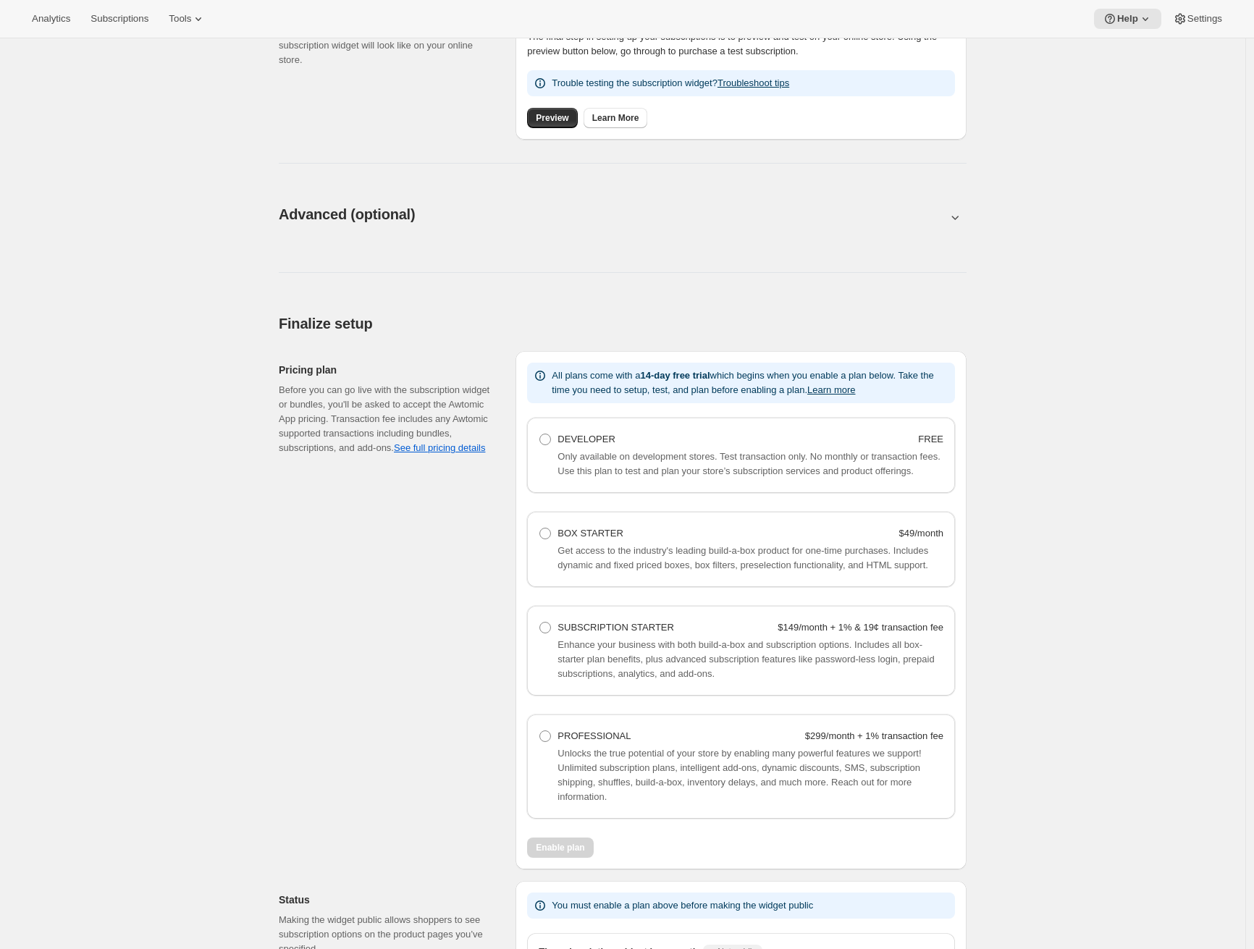
scroll to position [784, 0]
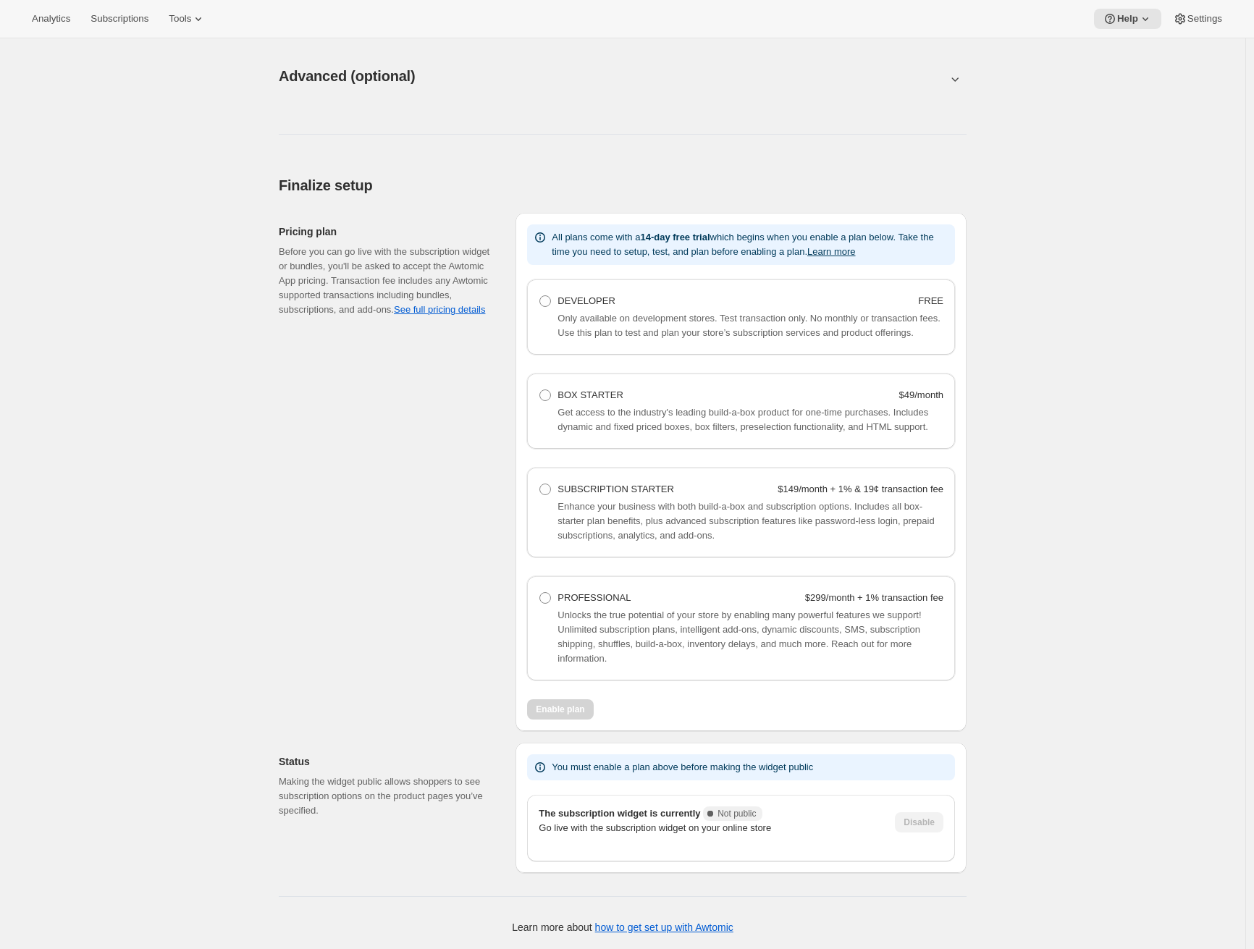
click at [929, 826] on div "Disable" at bounding box center [919, 822] width 48 height 20
click at [632, 567] on div "DEVELOPER FREE Only available on development stores. Test transaction only. No …" at bounding box center [741, 483] width 428 height 408
click at [609, 604] on div "PROFESSIONAL" at bounding box center [593, 598] width 73 height 14
click at [540, 593] on Professional "PROFESSIONAL $299/month + 1% transaction fee" at bounding box center [539, 592] width 1 height 1
radio Professional "true"
